Goal: Information Seeking & Learning: Learn about a topic

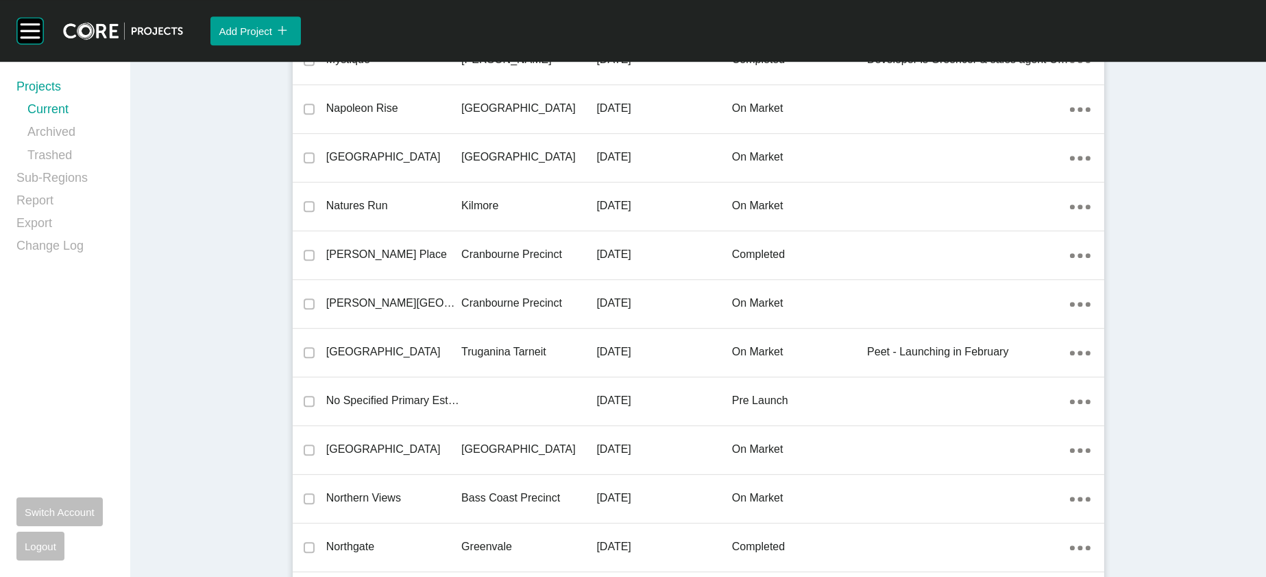
scroll to position [29719, 0]
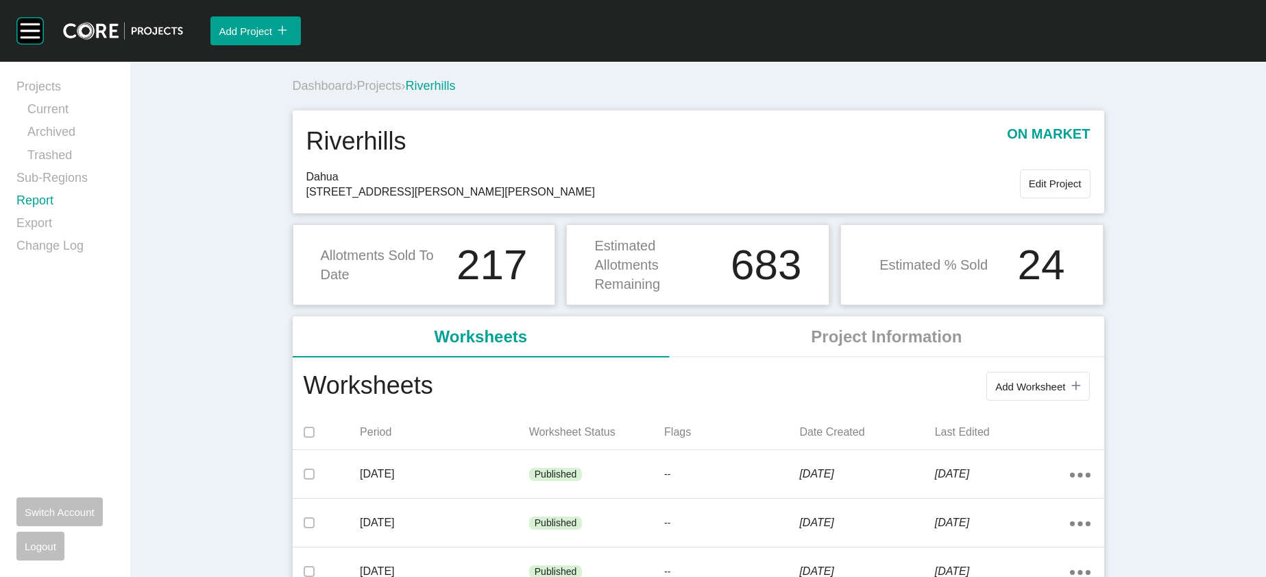
click at [53, 215] on link "Report" at bounding box center [64, 203] width 97 height 23
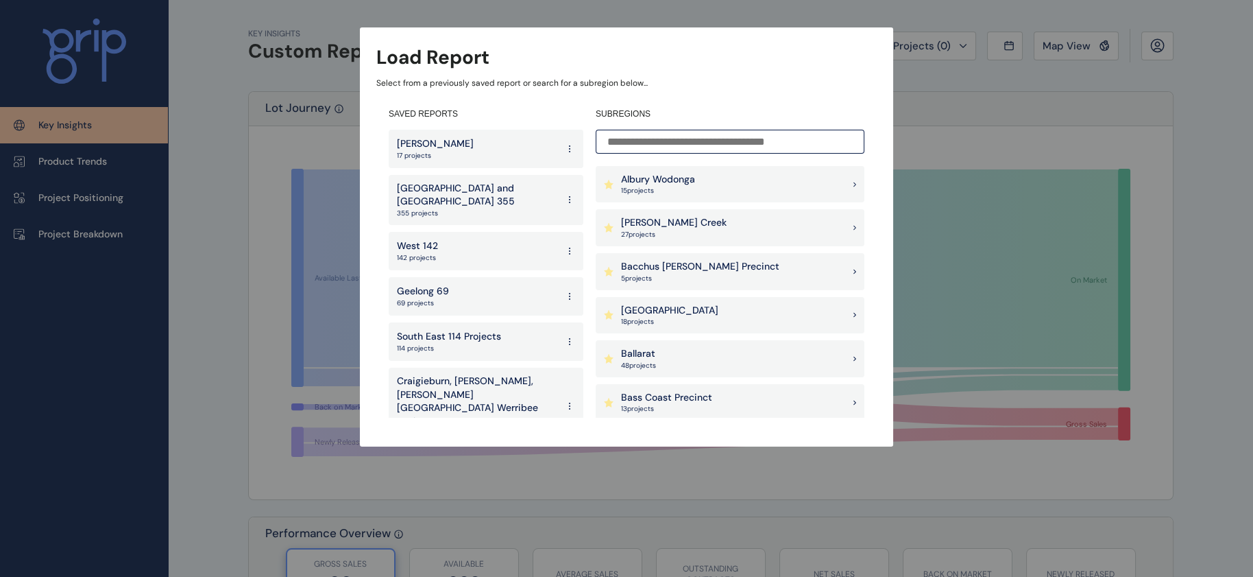
click at [690, 132] on input at bounding box center [730, 142] width 269 height 24
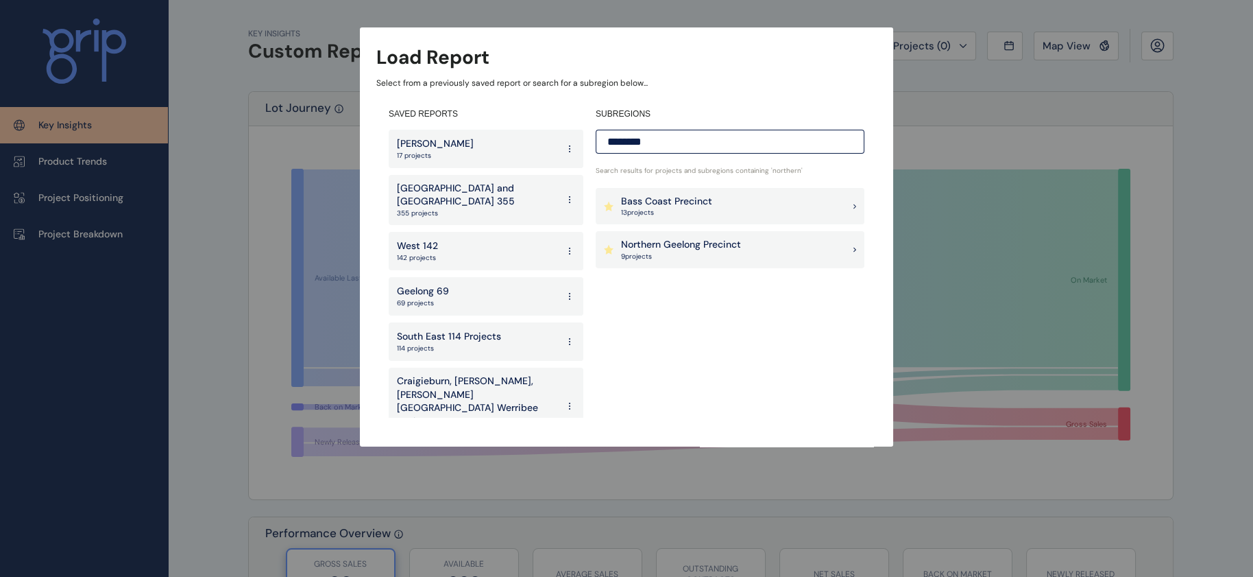
type input "********"
click at [686, 254] on p "9 project s" at bounding box center [681, 257] width 120 height 10
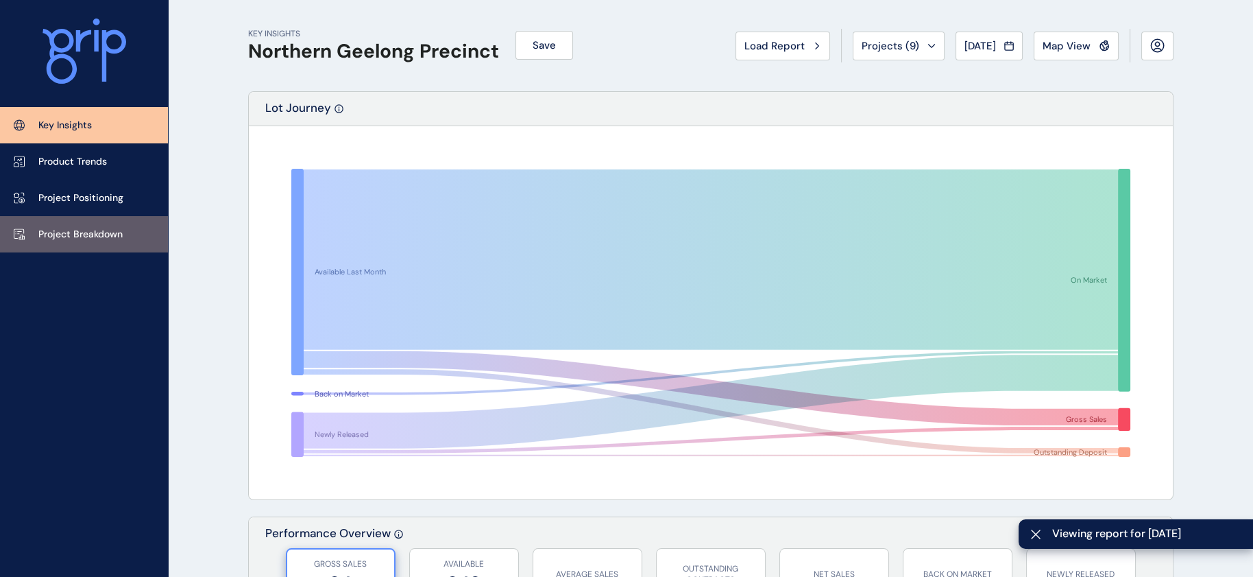
click at [80, 228] on p "Project Breakdown" at bounding box center [80, 235] width 84 height 14
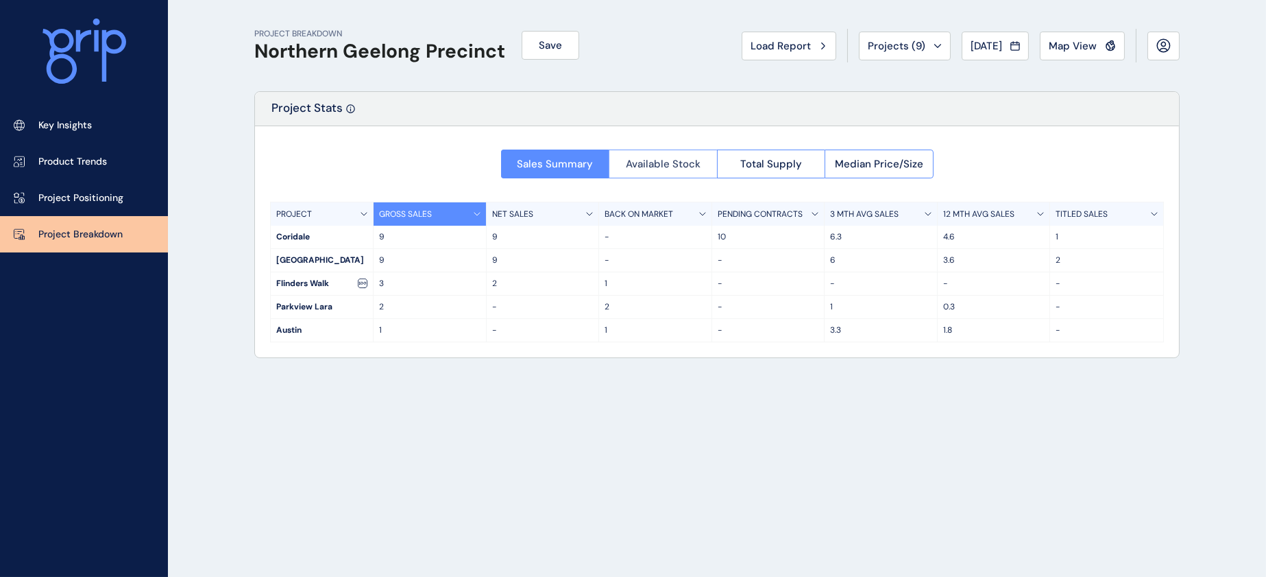
click at [683, 169] on span "Available Stock" at bounding box center [663, 164] width 75 height 14
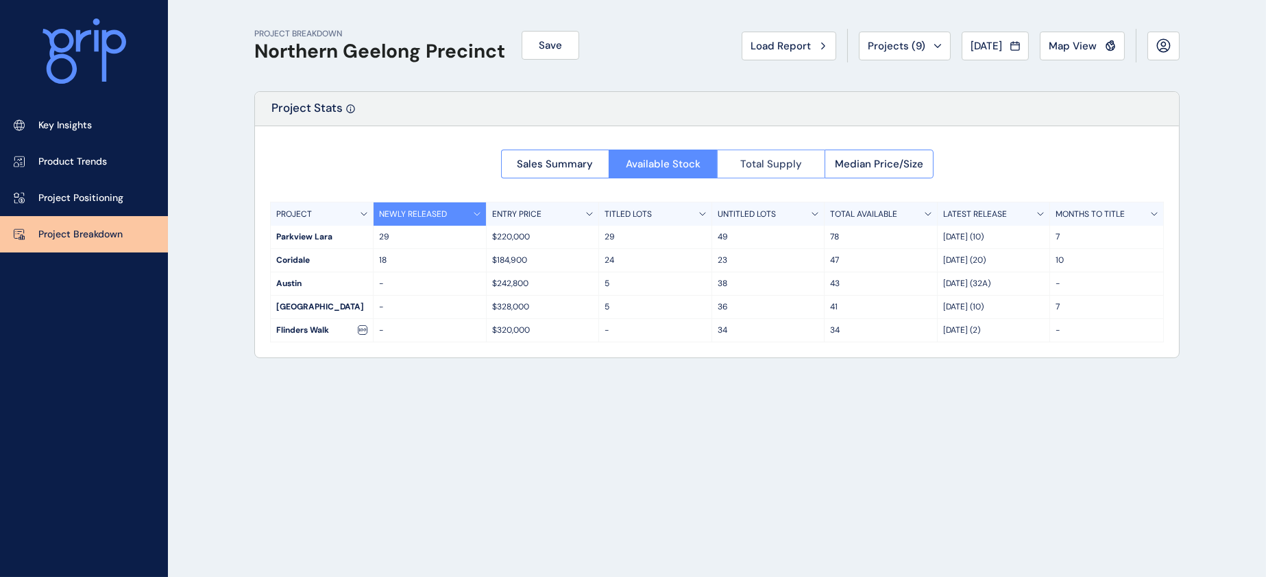
click at [746, 166] on span "Total Supply" at bounding box center [771, 164] width 62 height 14
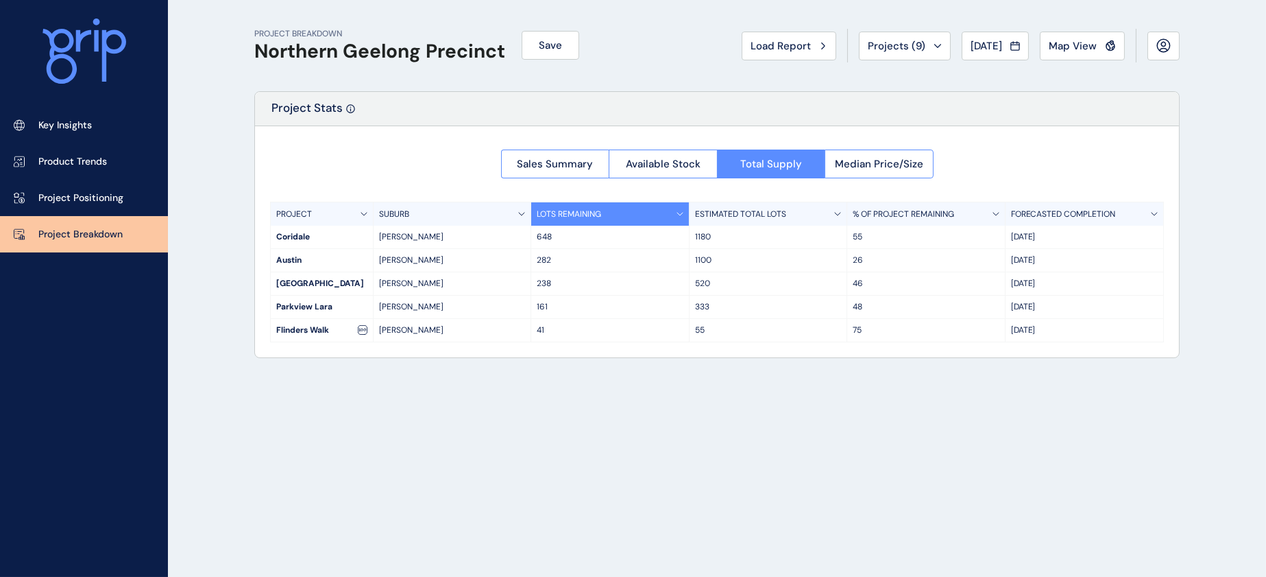
click at [1090, 48] on span "Map View" at bounding box center [1073, 46] width 48 height 14
